Goal: Find specific page/section: Find specific page/section

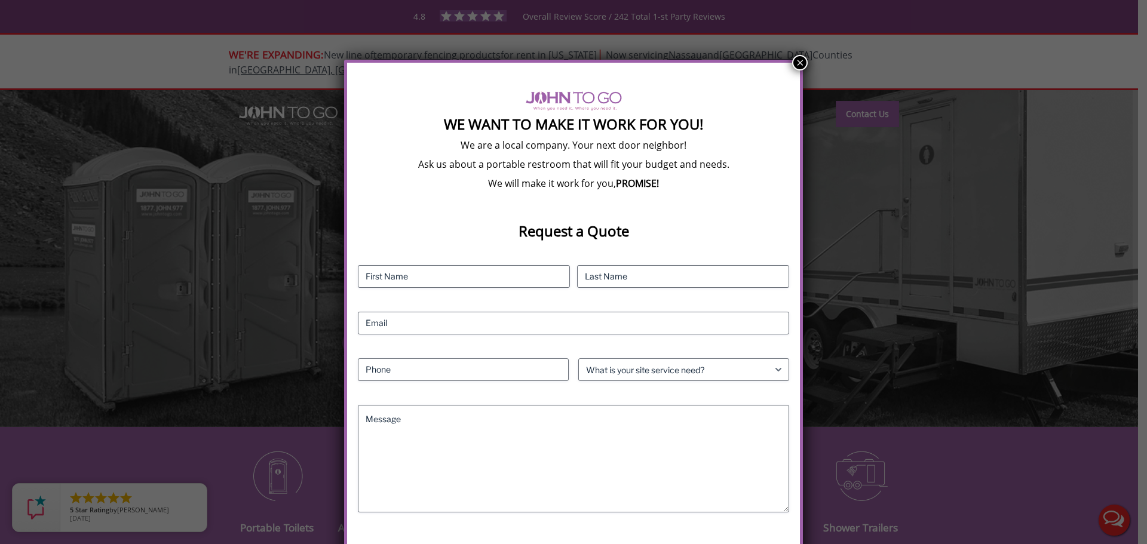
click at [794, 59] on button "×" at bounding box center [800, 63] width 16 height 16
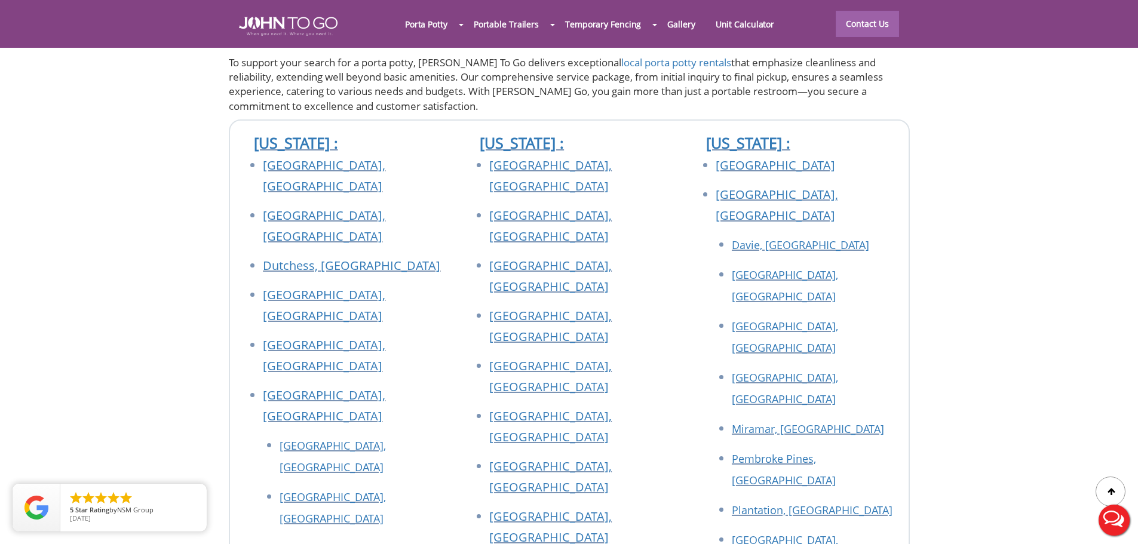
scroll to position [4300, 0]
click at [522, 145] on div at bounding box center [569, 272] width 1138 height 544
click at [509, 208] on link "[GEOGRAPHIC_DATA], [GEOGRAPHIC_DATA]" at bounding box center [550, 226] width 122 height 37
